Goal: Task Accomplishment & Management: Manage account settings

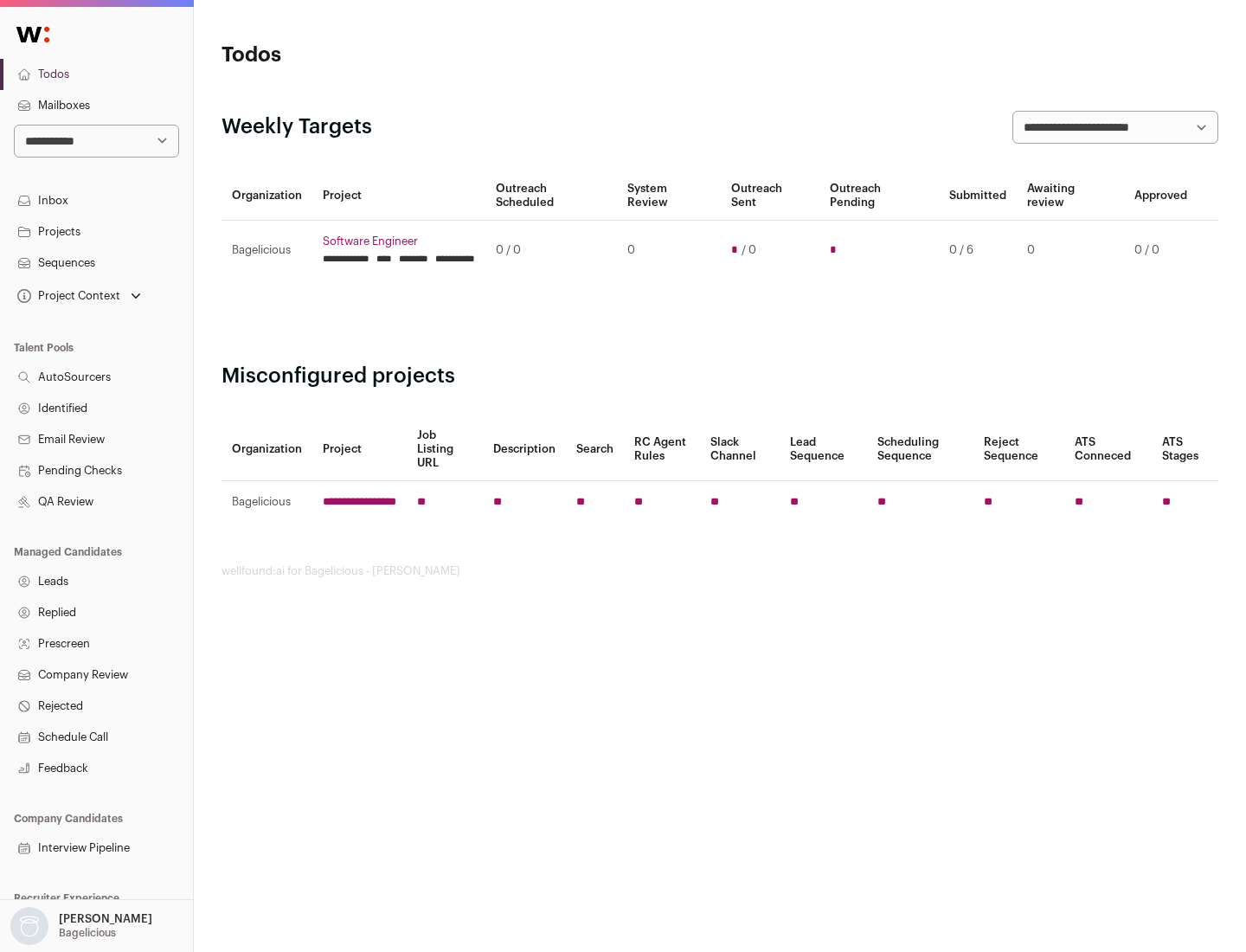
click at [96, 231] on link "Projects" at bounding box center [96, 231] width 193 height 31
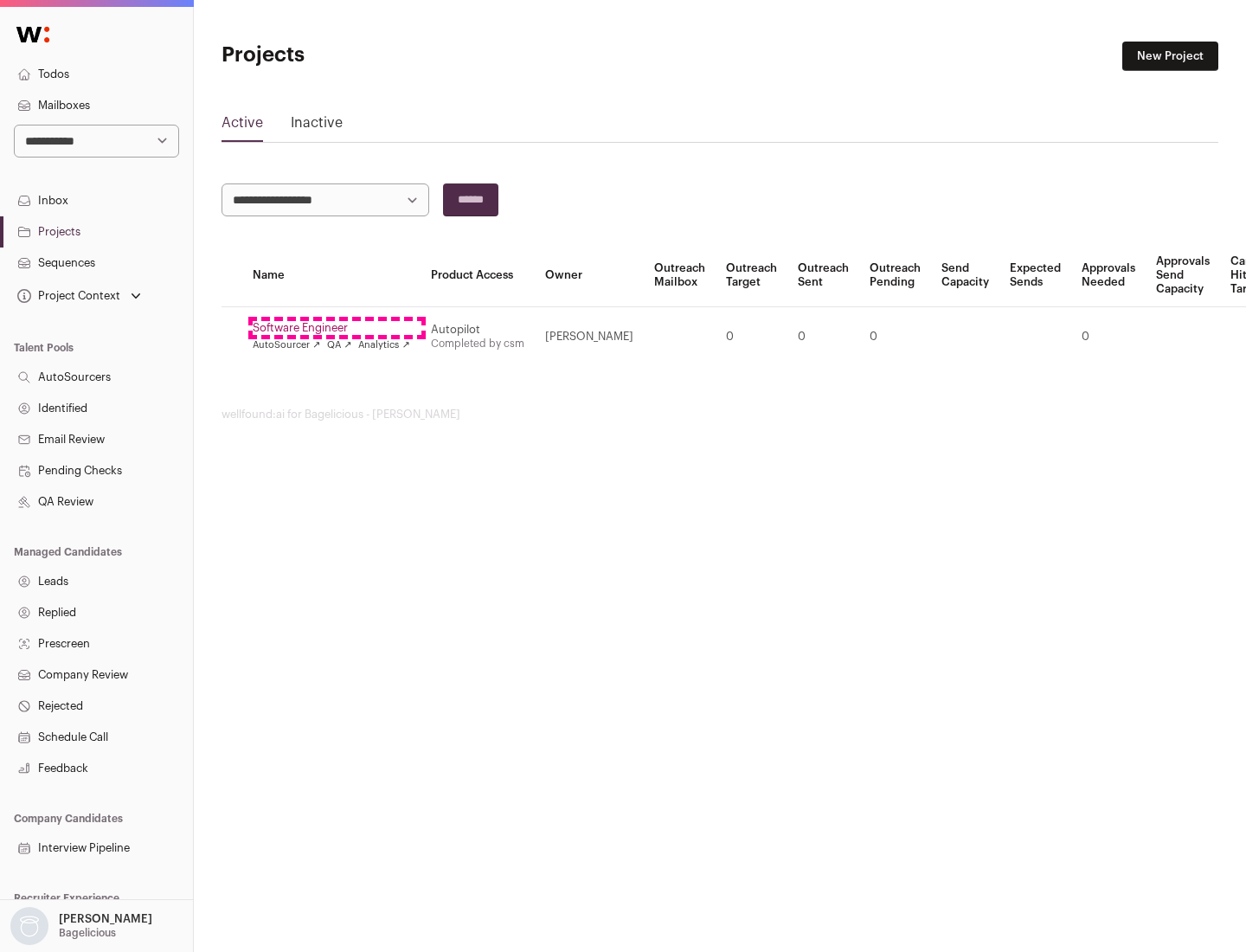
click at [336, 328] on link "Software Engineer" at bounding box center [331, 327] width 157 height 14
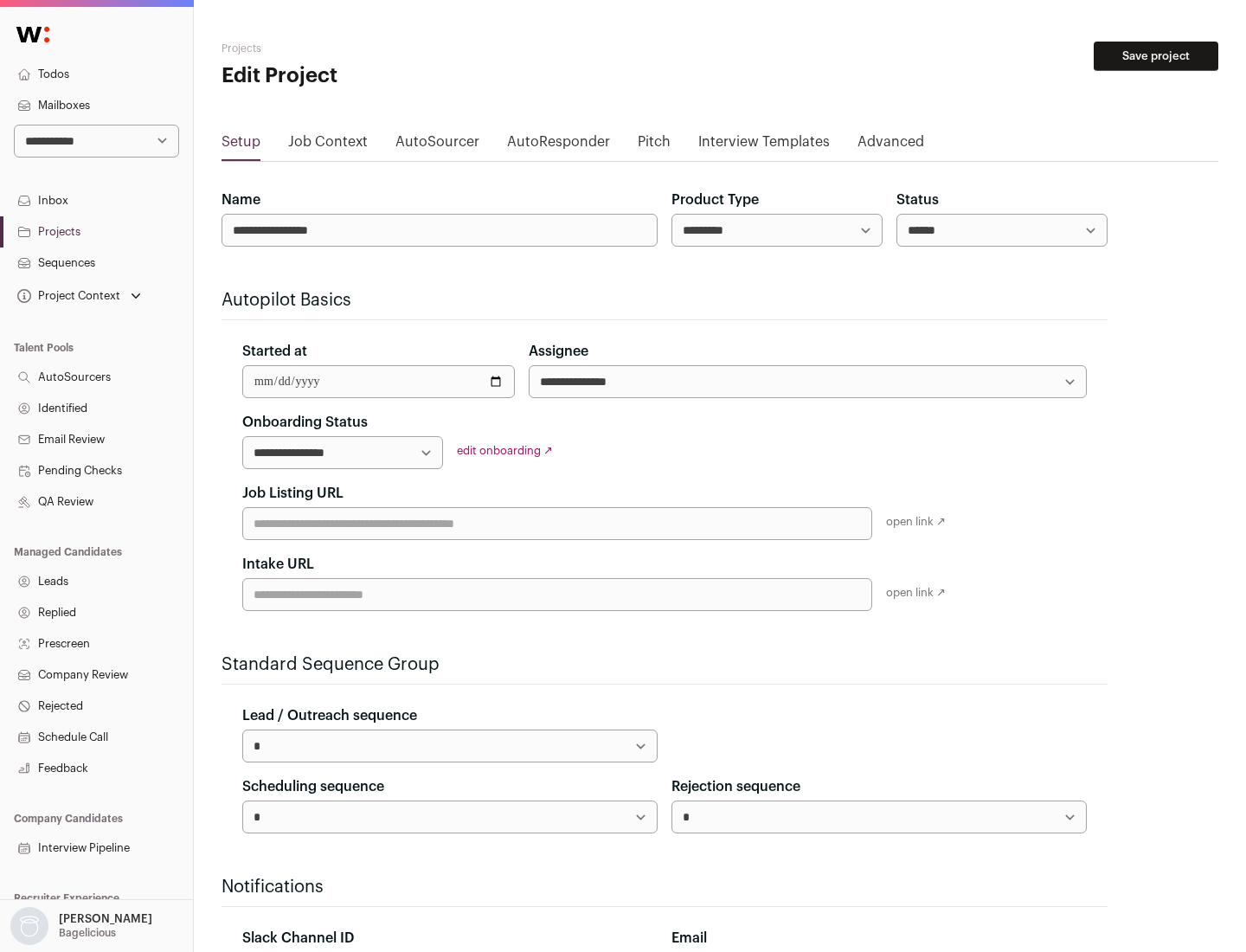
click at [1156, 56] on button "Save project" at bounding box center [1156, 56] width 125 height 30
